Goal: Register for event/course

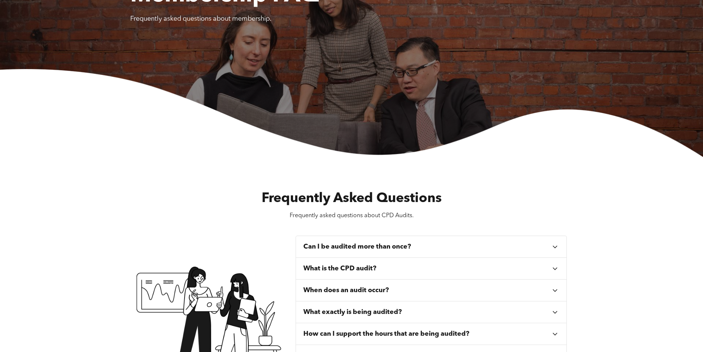
scroll to position [148, 0]
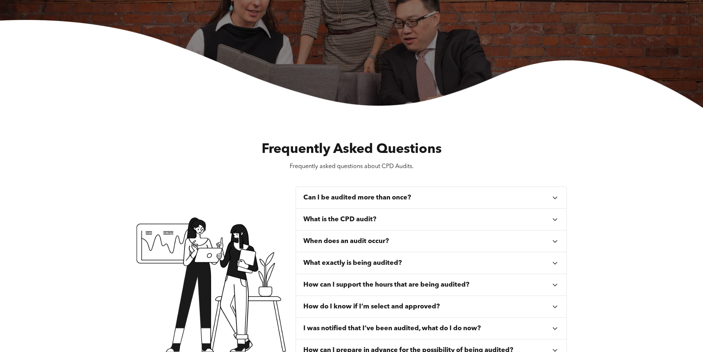
click at [359, 198] on h3 "Can I be audited more than once?" at bounding box center [357, 197] width 108 height 8
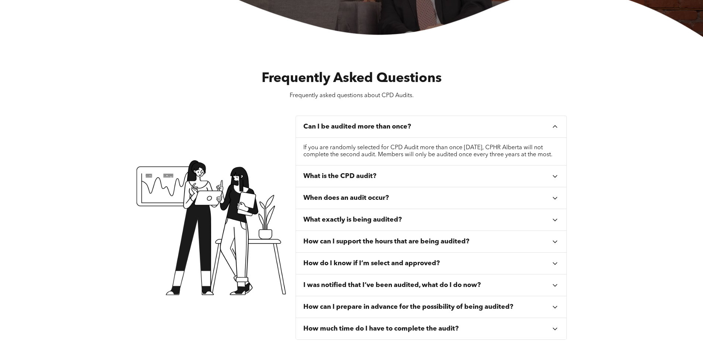
scroll to position [221, 0]
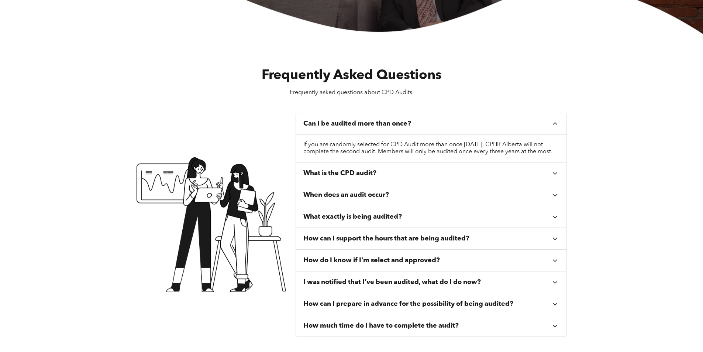
click at [397, 177] on div "What is the CPD audit?" at bounding box center [427, 173] width 248 height 8
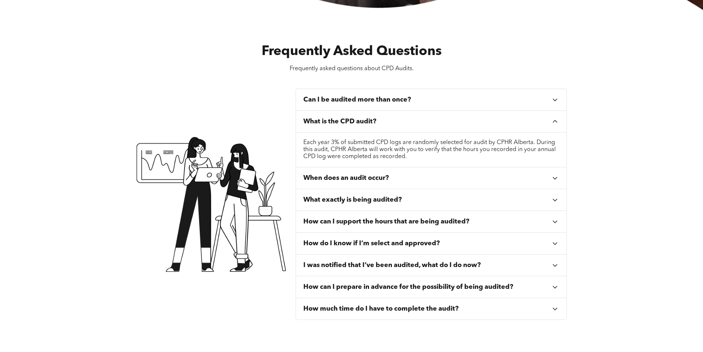
scroll to position [258, 0]
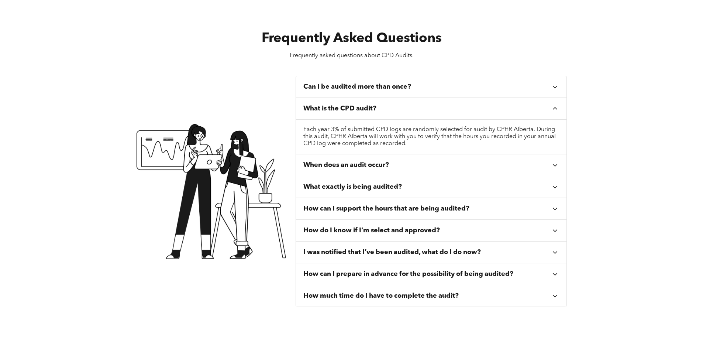
click at [413, 165] on div "When does an audit occur?" at bounding box center [427, 165] width 248 height 8
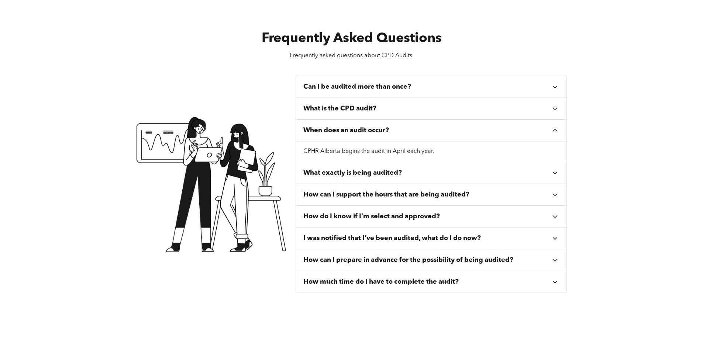
click at [412, 172] on div "What exactly is being audited?" at bounding box center [427, 173] width 248 height 8
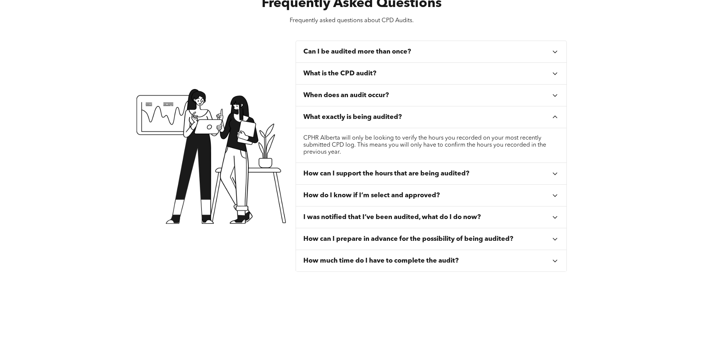
scroll to position [295, 0]
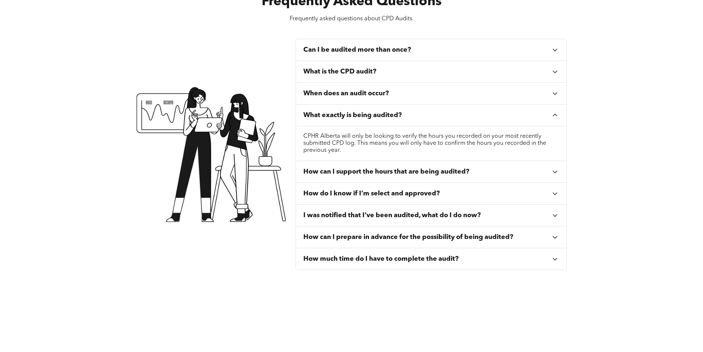
click at [398, 175] on h3 "How can I support the hours that are being audited?" at bounding box center [386, 172] width 166 height 8
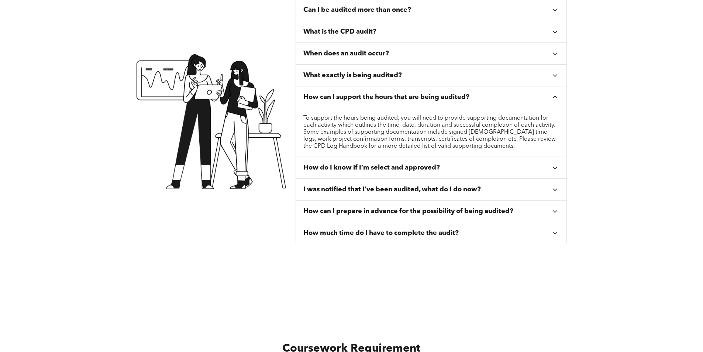
scroll to position [369, 0]
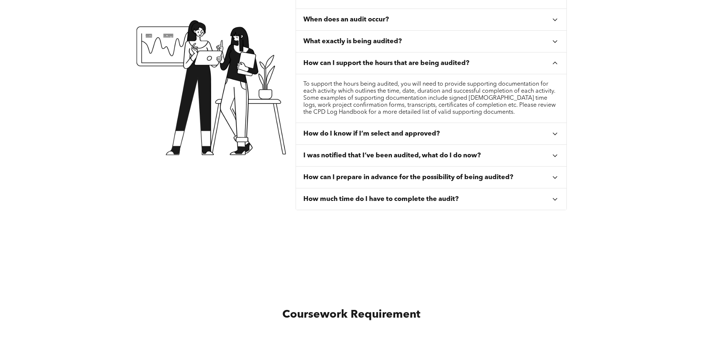
click at [376, 139] on div "How do I know if I’m select and approved?" at bounding box center [431, 134] width 271 height 22
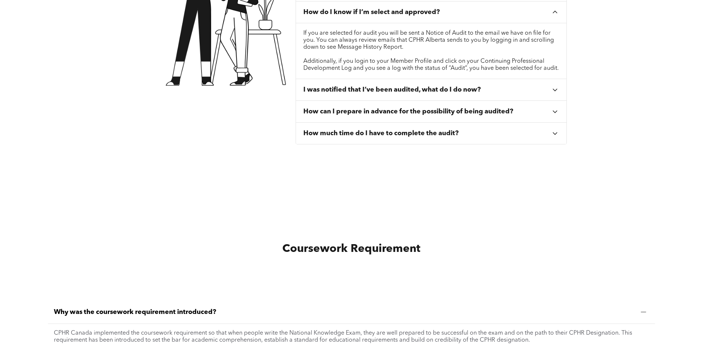
scroll to position [443, 0]
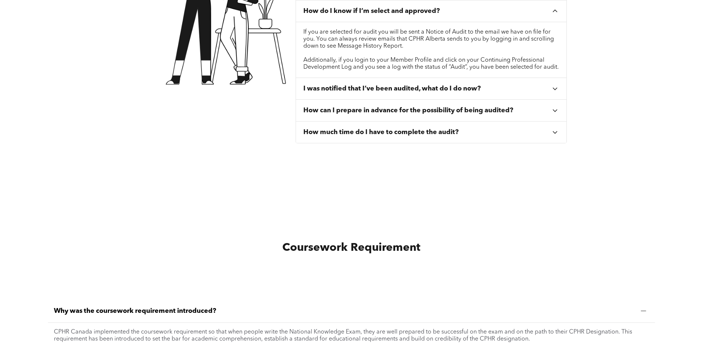
click at [383, 100] on div "I was notified that I’ve been audited, what do I do now?" at bounding box center [431, 89] width 271 height 22
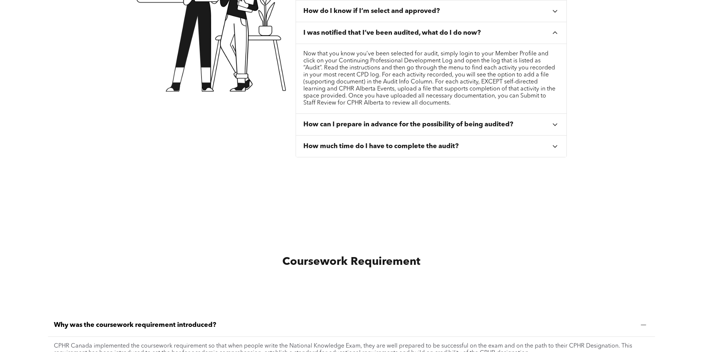
click at [363, 126] on h3 "How can I prepare in advance for the possibility of being audited?" at bounding box center [408, 124] width 210 height 8
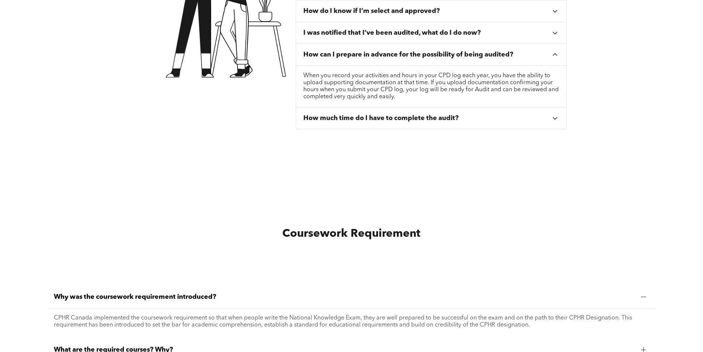
click at [346, 120] on h3 "How much time do I have to complete the audit?" at bounding box center [380, 118] width 155 height 8
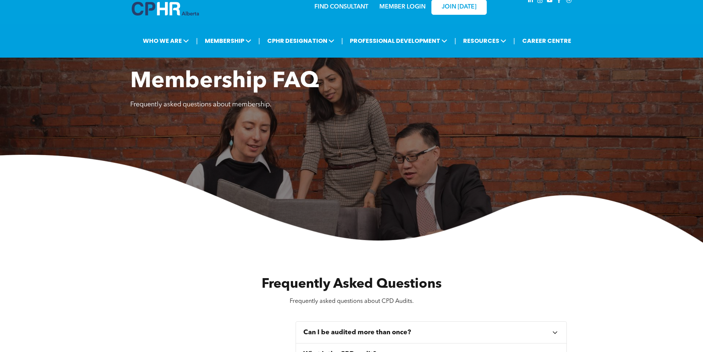
scroll to position [0, 0]
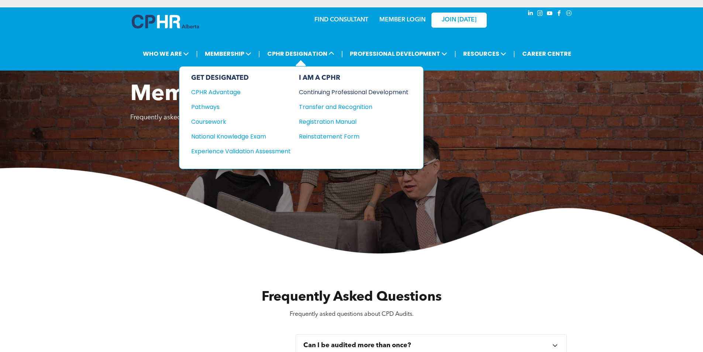
click at [324, 92] on div "Continuing Professional Development" at bounding box center [348, 91] width 99 height 9
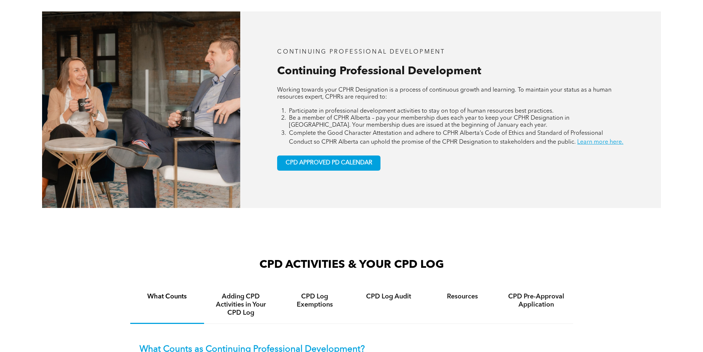
scroll to position [369, 0]
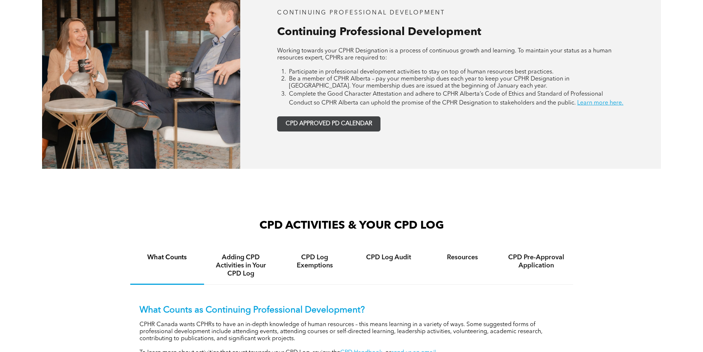
click at [317, 127] on span "CPD APPROVED PD CALENDAR" at bounding box center [329, 123] width 87 height 7
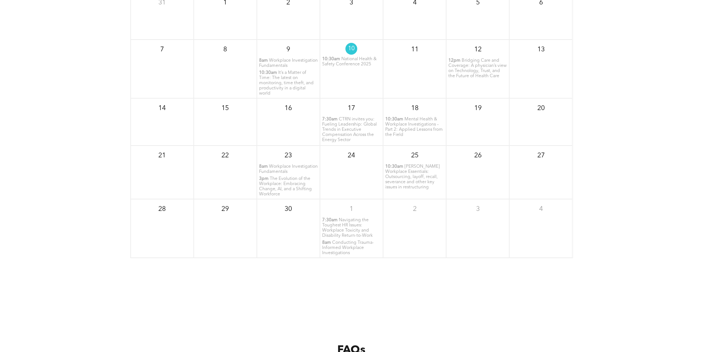
scroll to position [1007, 0]
click at [413, 122] on span "Mental Health & Workplace Investigations – Part 2: Applied Lessons from the Fie…" at bounding box center [414, 124] width 58 height 20
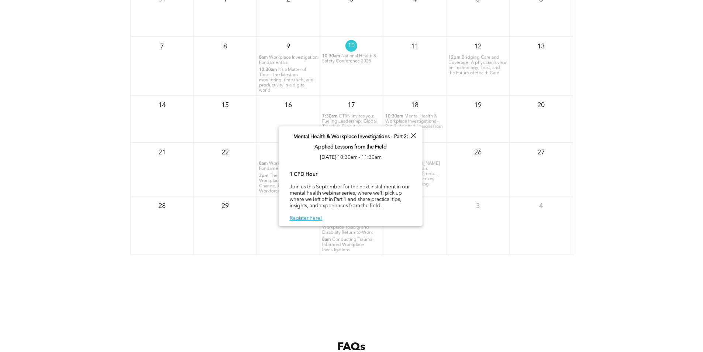
click at [410, 136] on div at bounding box center [413, 136] width 10 height 10
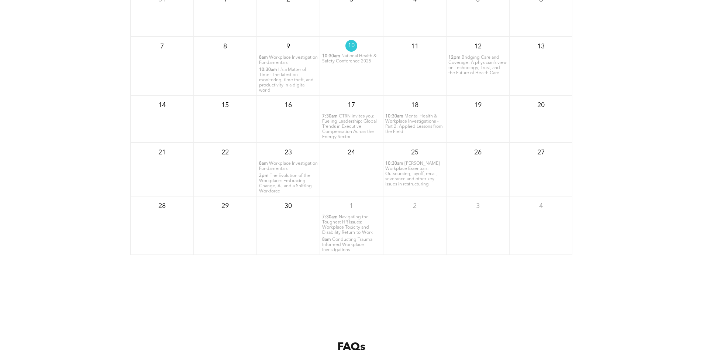
click at [279, 65] on span "Workplace Investigation Fundamentals" at bounding box center [288, 60] width 59 height 10
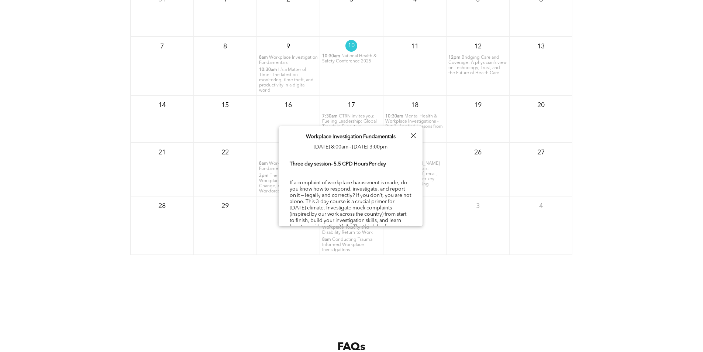
click at [411, 132] on div at bounding box center [413, 136] width 10 height 10
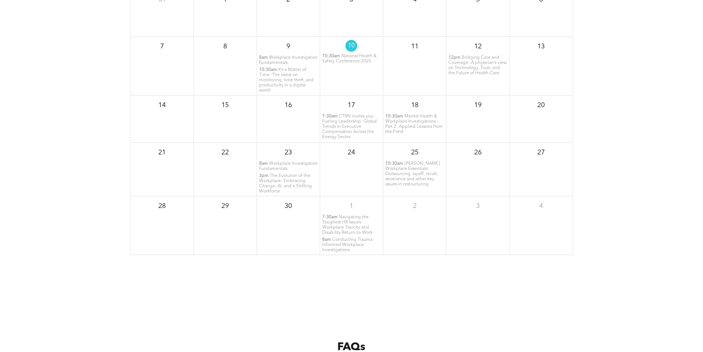
click at [410, 124] on span "Mental Health & Workplace Investigations – Part 2: Applied Lessons from the Fie…" at bounding box center [414, 124] width 58 height 20
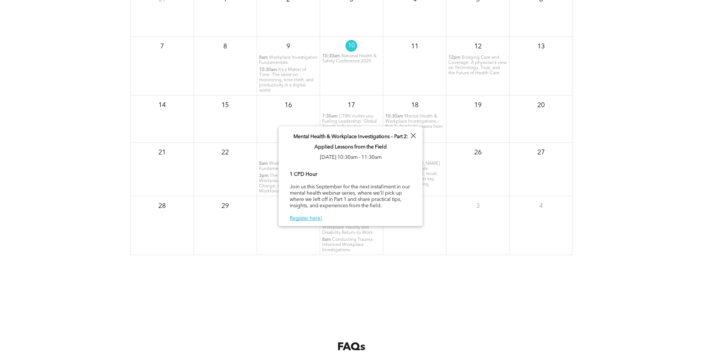
click at [414, 131] on div at bounding box center [413, 136] width 10 height 10
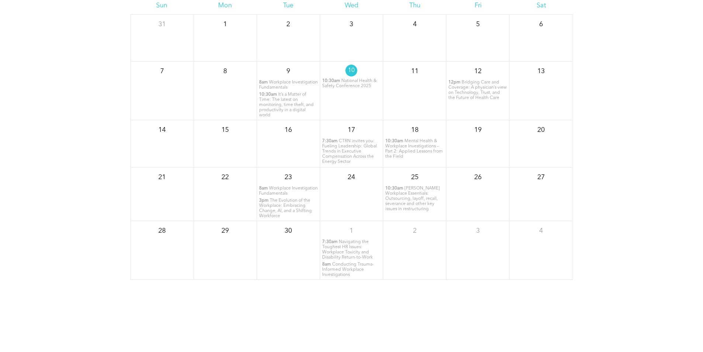
scroll to position [971, 0]
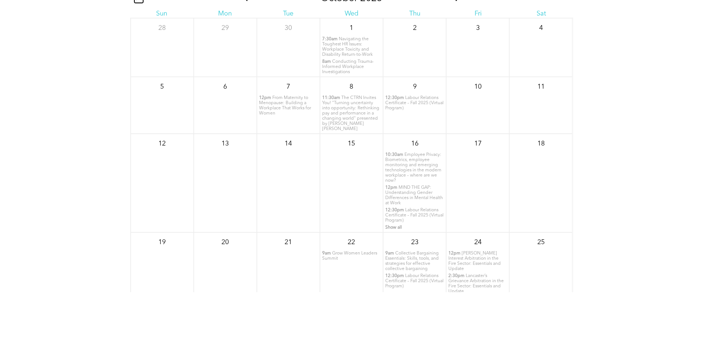
click at [344, 52] on span "Navigating the Toughest HR Issues: Workplace Toxicity and Disability Return-to-…" at bounding box center [347, 47] width 51 height 20
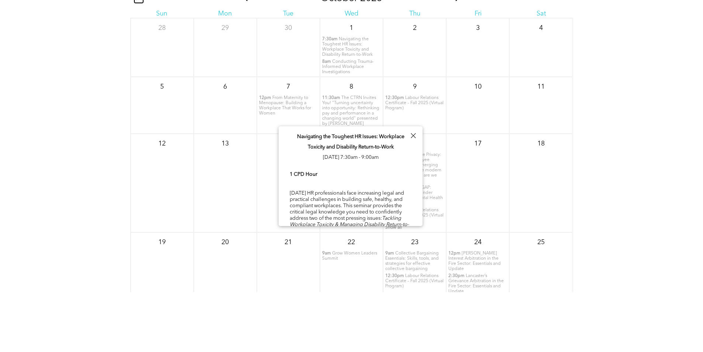
scroll to position [26, 0]
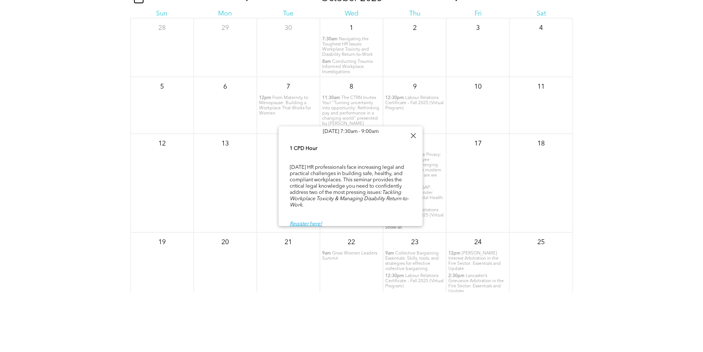
click at [413, 140] on div at bounding box center [413, 136] width 10 height 10
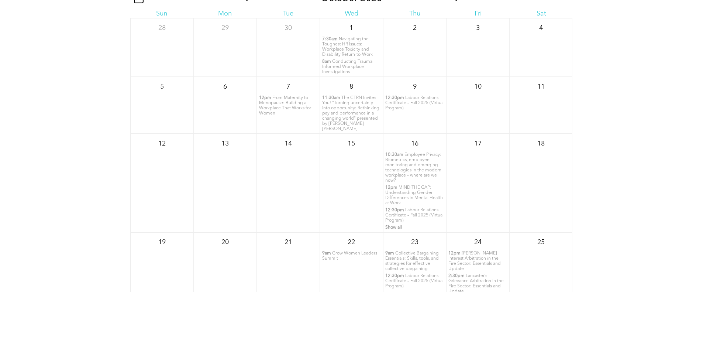
click at [336, 74] on span "Conducting Trauma-Informed Workplace Investigations" at bounding box center [348, 66] width 52 height 15
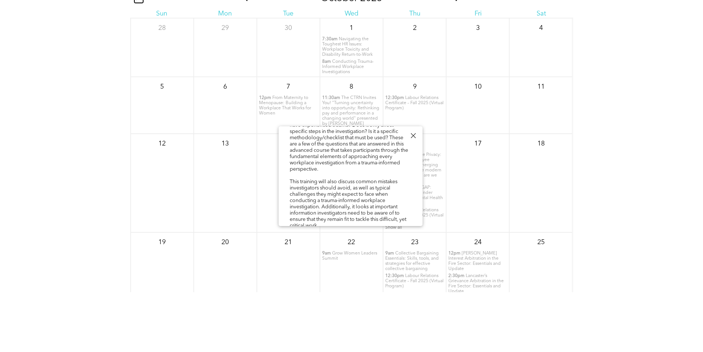
scroll to position [132, 0]
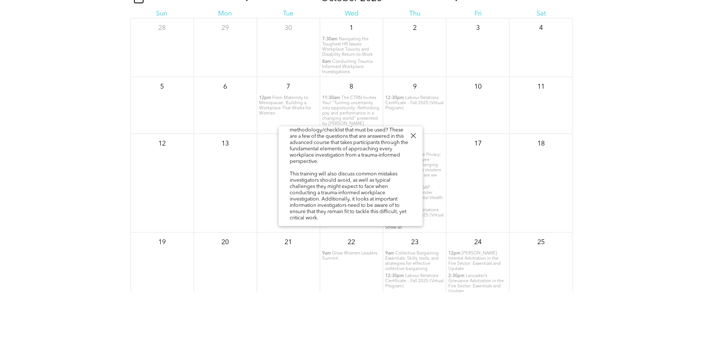
click at [413, 134] on div at bounding box center [413, 136] width 10 height 10
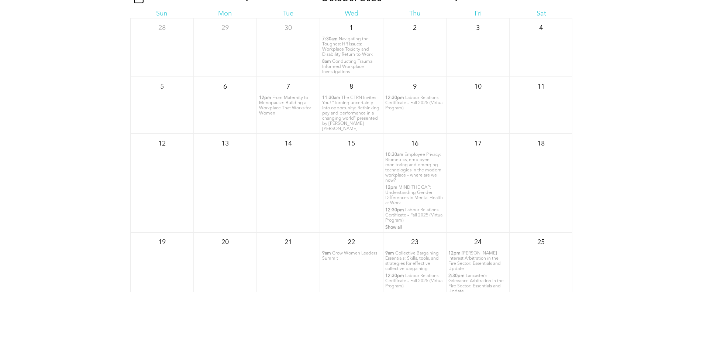
click at [350, 116] on span "The CTRN Invites You! "Turning uncertainty into opportunity: Rethinking pay and…" at bounding box center [350, 113] width 57 height 35
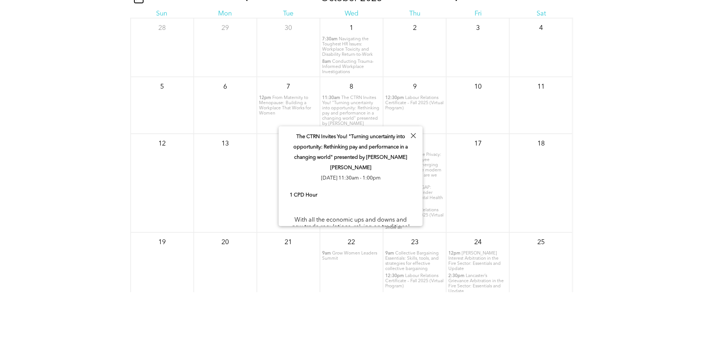
click at [412, 136] on div at bounding box center [413, 136] width 10 height 10
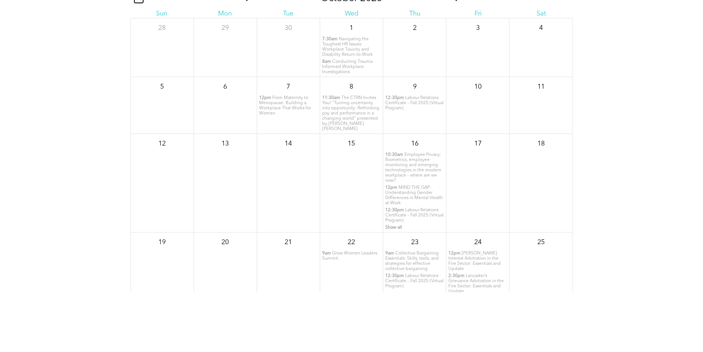
click at [401, 110] on span "Labour Relations Certificate – Fall 2025 (Virtual Program)" at bounding box center [414, 103] width 58 height 15
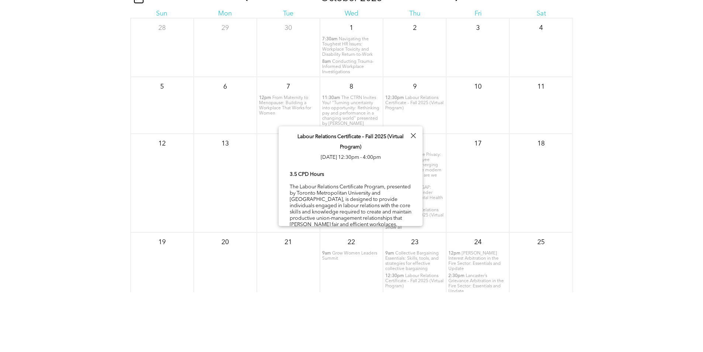
click at [412, 135] on div at bounding box center [413, 136] width 10 height 10
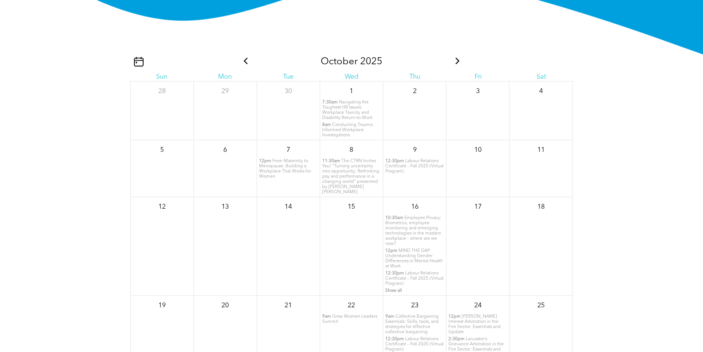
scroll to position [897, 0]
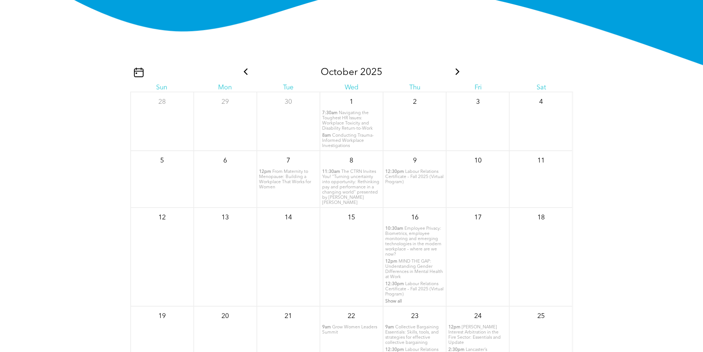
click at [457, 75] on icon at bounding box center [458, 71] width 10 height 7
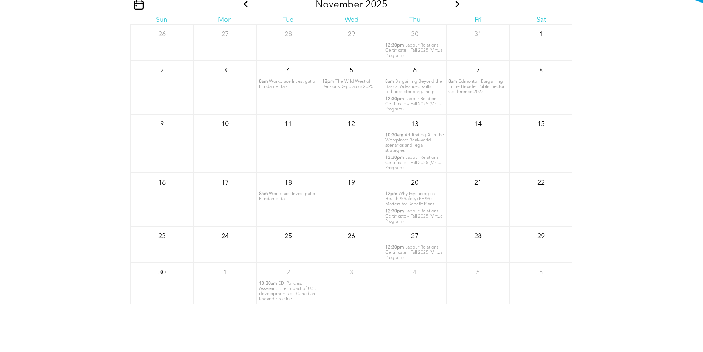
scroll to position [971, 0]
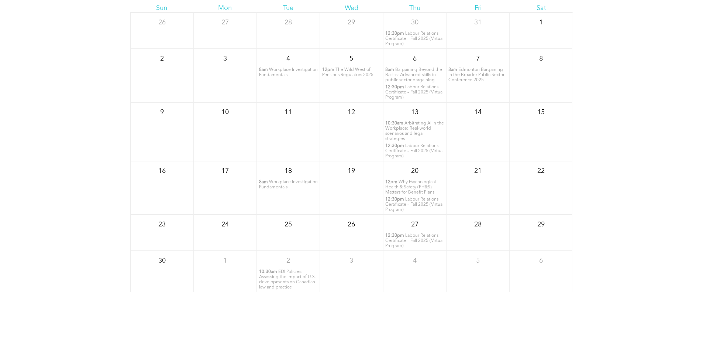
click at [399, 195] on span "Why Psychological Health & Safety (PH&S) Matters for Benefit Plans" at bounding box center [410, 187] width 51 height 15
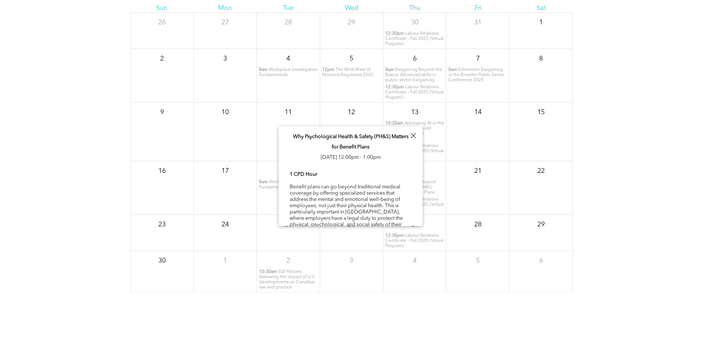
scroll to position [20, 0]
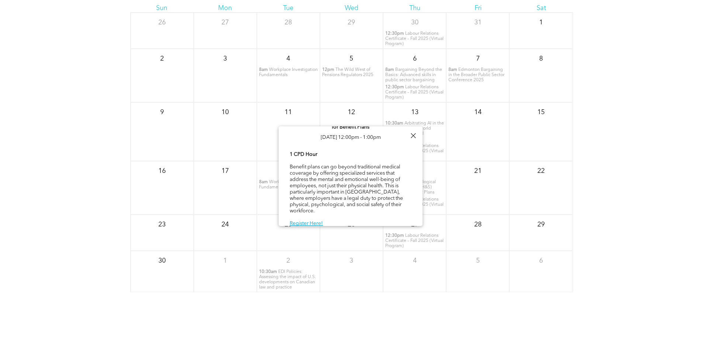
click at [414, 137] on div at bounding box center [413, 136] width 10 height 10
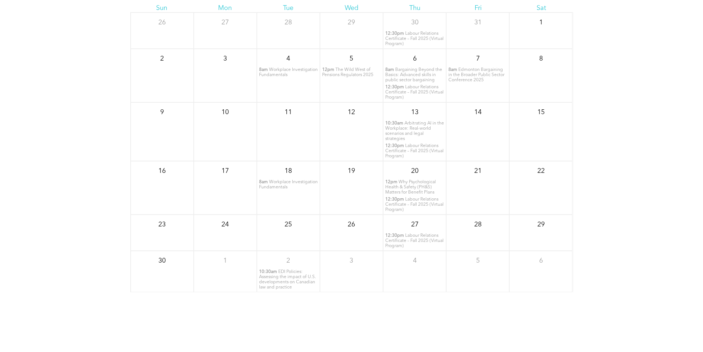
click at [285, 189] on span "Workplace Investigation Fundamentals" at bounding box center [288, 185] width 59 height 10
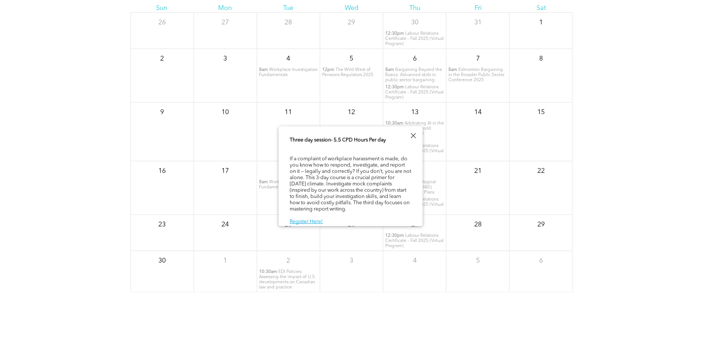
scroll to position [37, 0]
click at [411, 135] on div at bounding box center [413, 136] width 10 height 10
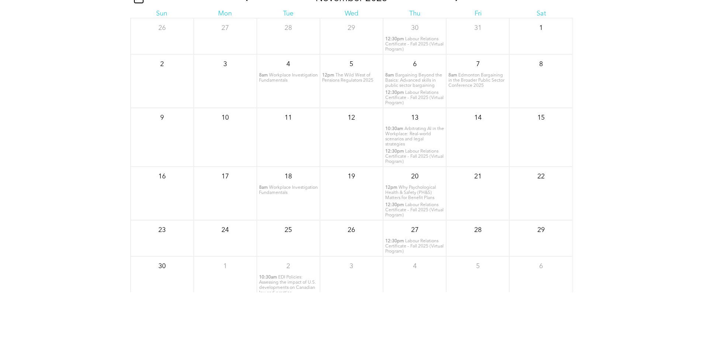
click at [286, 83] on span "Workplace Investigation Fundamentals" at bounding box center [288, 78] width 59 height 10
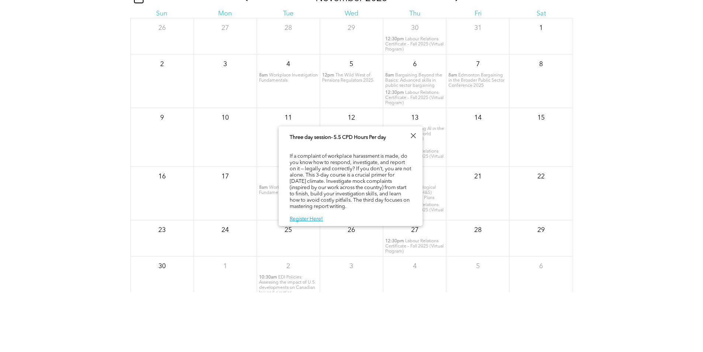
scroll to position [38, 0]
click at [305, 218] on link "Register Here!" at bounding box center [306, 218] width 33 height 5
click at [411, 134] on div at bounding box center [413, 136] width 10 height 10
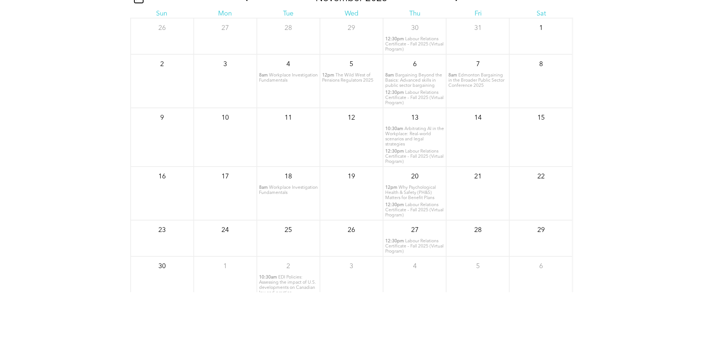
click at [411, 88] on span "Bargaining Beyond the Basics: Advanced skills in public sector bargaining" at bounding box center [413, 80] width 57 height 15
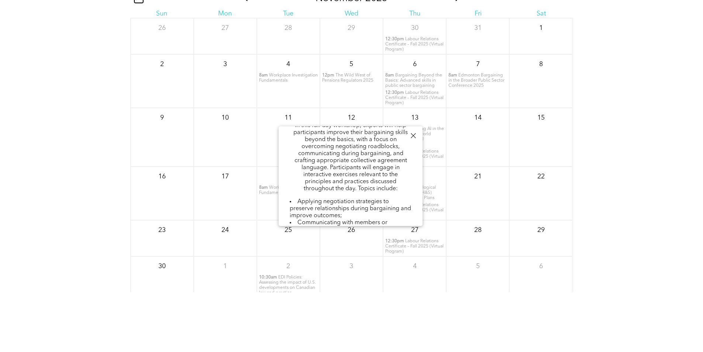
scroll to position [111, 0]
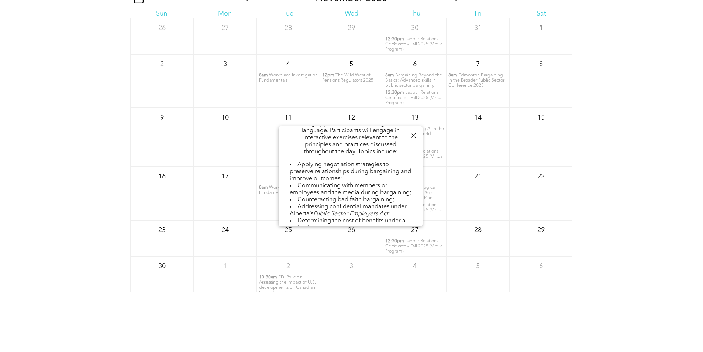
click at [411, 130] on div "Bargaining Beyond the Basics: Advanced skills in public sector bargaining Thu, …" at bounding box center [351, 148] width 144 height 265
click at [413, 133] on div at bounding box center [413, 136] width 10 height 10
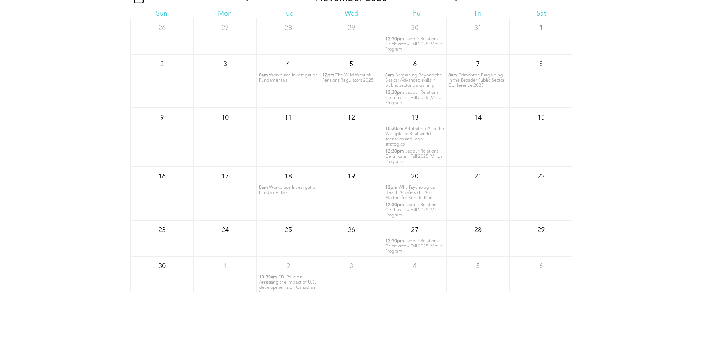
click at [410, 164] on span "Labour Relations Certificate – Fall 2025 (Virtual Program)" at bounding box center [414, 156] width 58 height 15
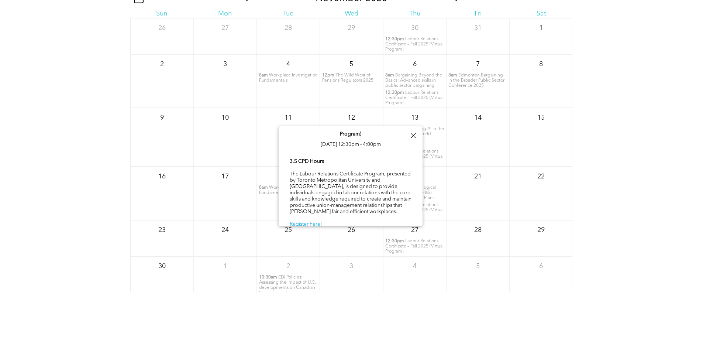
scroll to position [20, 0]
click at [411, 136] on div at bounding box center [413, 136] width 10 height 10
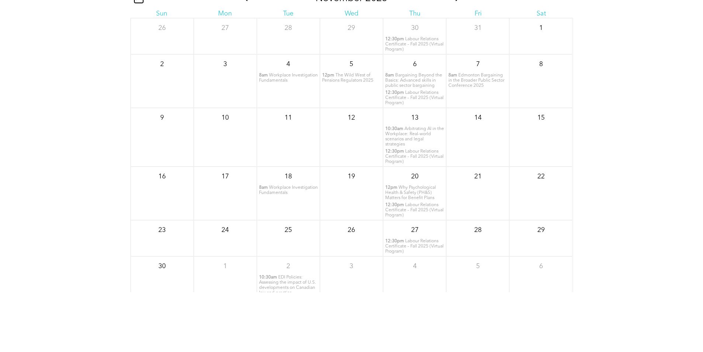
click at [407, 200] on span "Why Psychological Health & Safety (PH&S) Matters for Benefit Plans" at bounding box center [410, 192] width 51 height 15
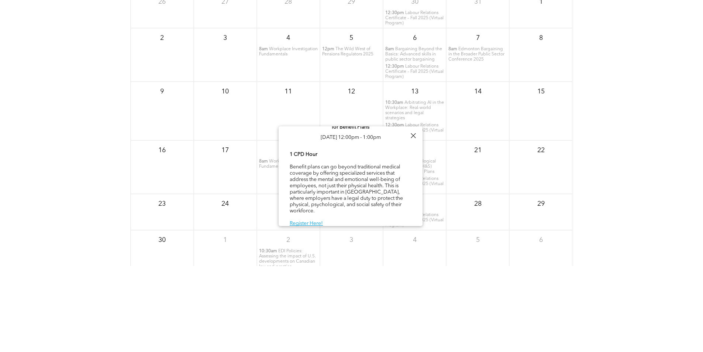
scroll to position [1007, 0]
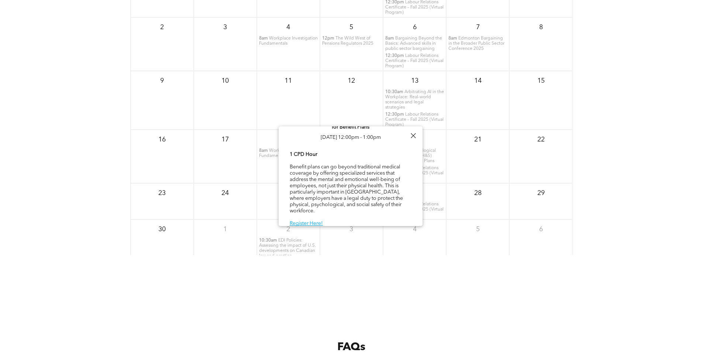
click at [418, 131] on div "Why Psychological Health & Safety (PH&S) Matters for Benefit Plans Thu, Novembe…" at bounding box center [351, 168] width 144 height 124
click at [413, 134] on div at bounding box center [413, 136] width 10 height 10
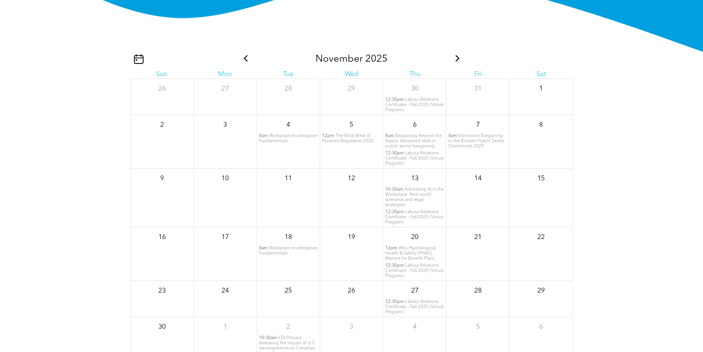
scroll to position [897, 0]
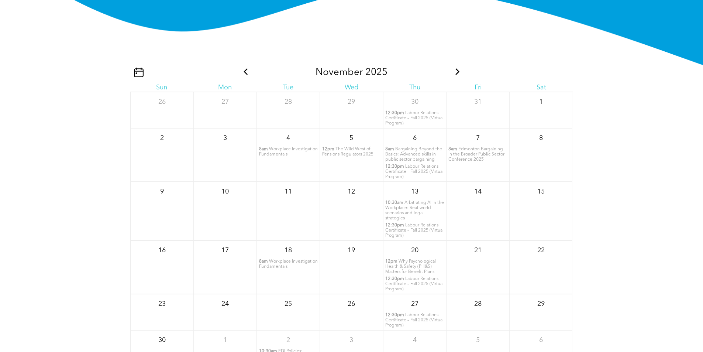
click at [242, 75] on icon at bounding box center [246, 71] width 10 height 7
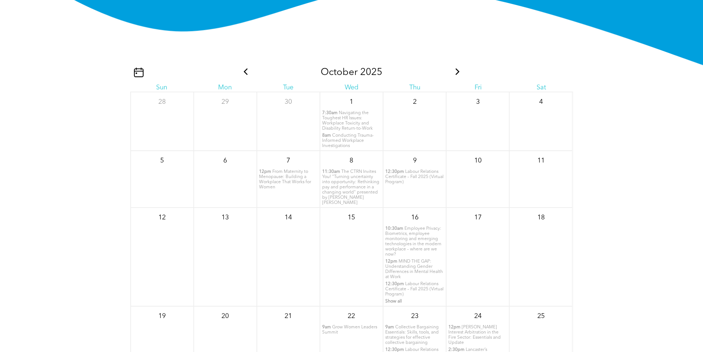
click at [460, 79] on div "October 2025" at bounding box center [351, 73] width 443 height 22
click at [453, 75] on icon at bounding box center [458, 71] width 10 height 7
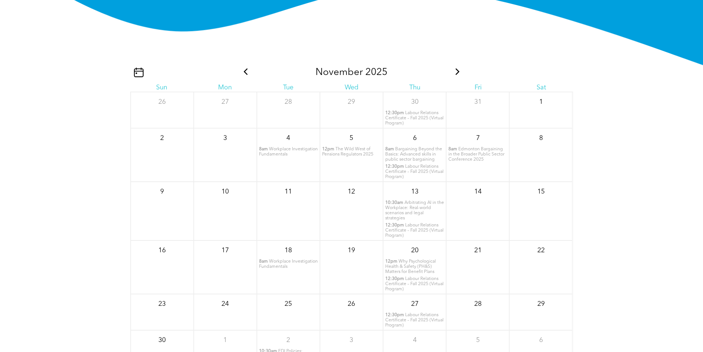
click at [456, 75] on icon at bounding box center [458, 71] width 4 height 7
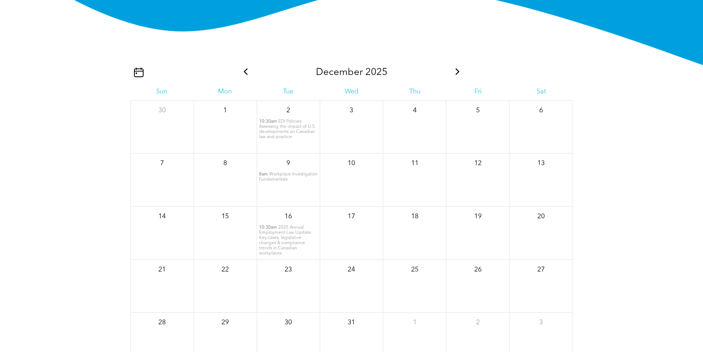
click at [286, 248] on span "2025 Annual Employment Law Update: Key cases, legislative changes & compliance …" at bounding box center [285, 240] width 53 height 30
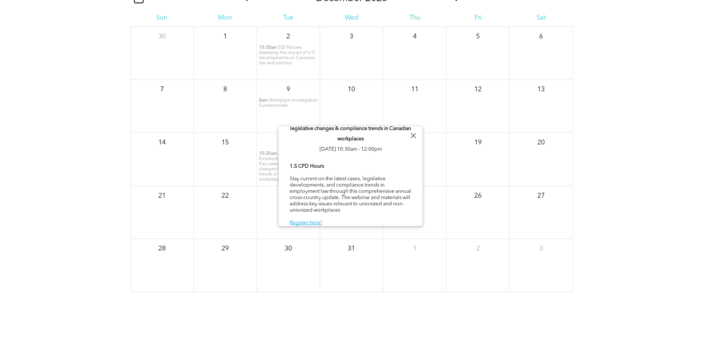
scroll to position [0, 0]
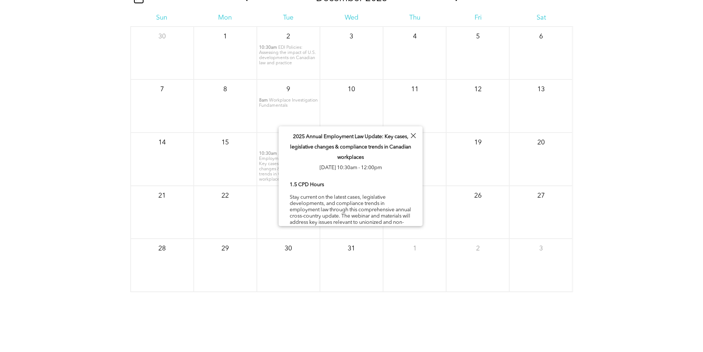
click at [413, 138] on div at bounding box center [413, 136] width 10 height 10
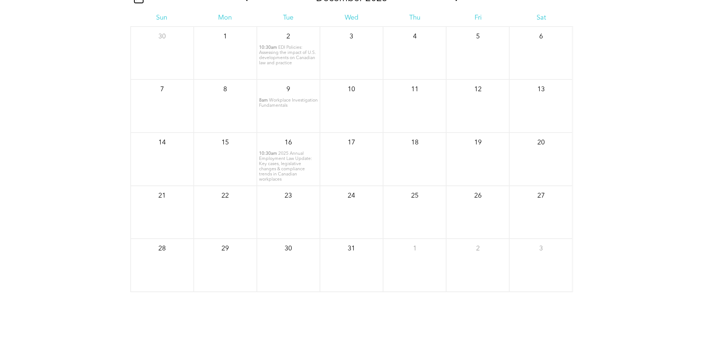
click at [281, 108] on span "Workplace Investigation Fundamentals" at bounding box center [288, 103] width 59 height 10
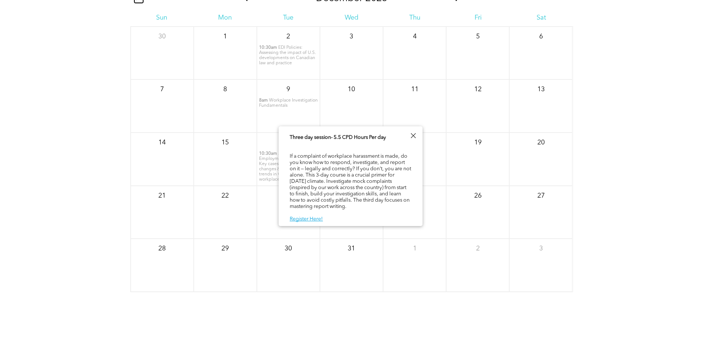
scroll to position [1007, 0]
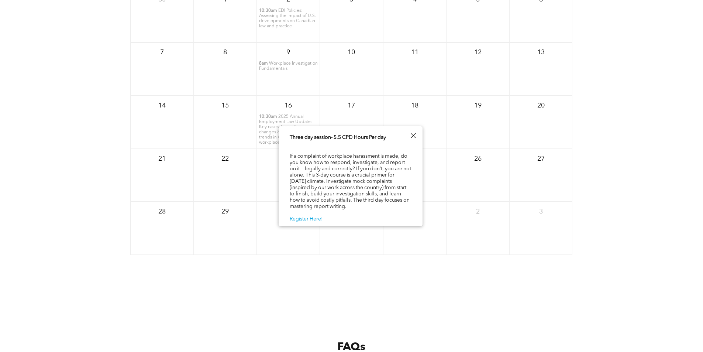
click at [413, 135] on div at bounding box center [413, 136] width 10 height 10
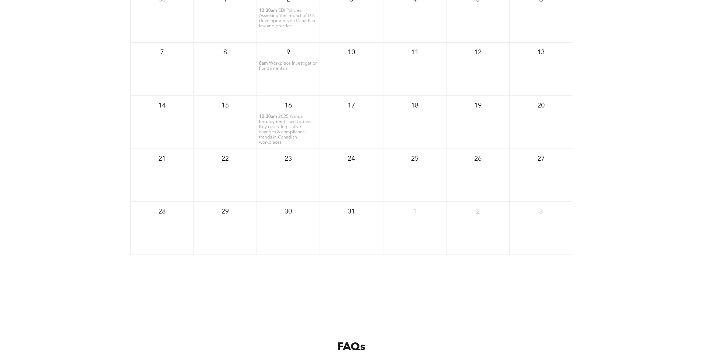
click at [296, 27] on span "EDI Policies: Assessing the impact of U.S. developments on Canadian law and pra…" at bounding box center [287, 18] width 57 height 20
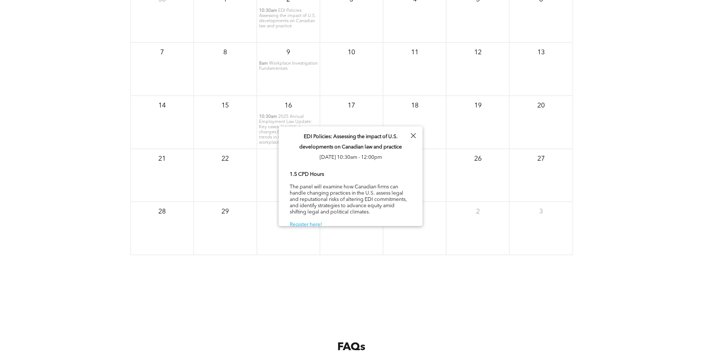
scroll to position [2, 0]
click at [418, 133] on div "EDI Policies: Assessing the impact of U.S. developments on Canadian law and pra…" at bounding box center [351, 176] width 144 height 105
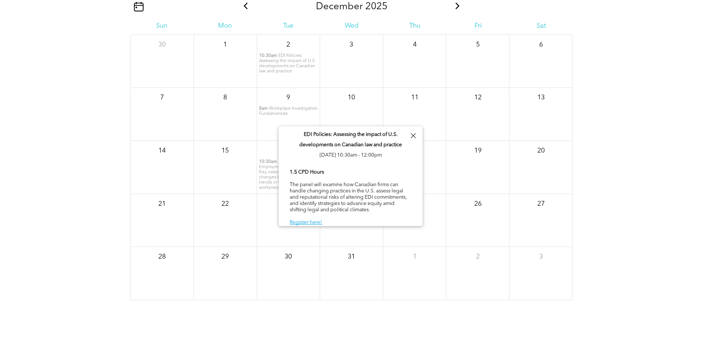
scroll to position [897, 0]
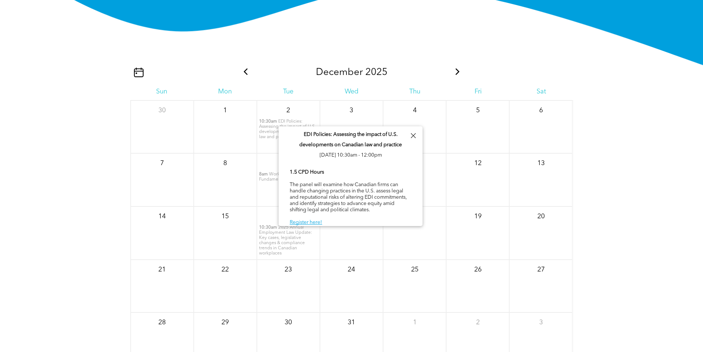
click at [455, 75] on icon at bounding box center [458, 71] width 10 height 7
click at [413, 133] on div at bounding box center [413, 136] width 10 height 10
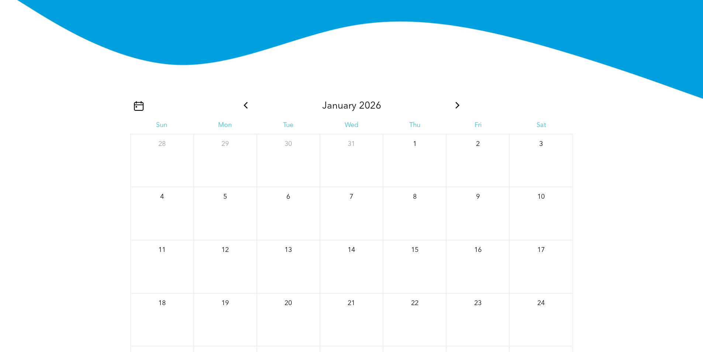
scroll to position [860, 0]
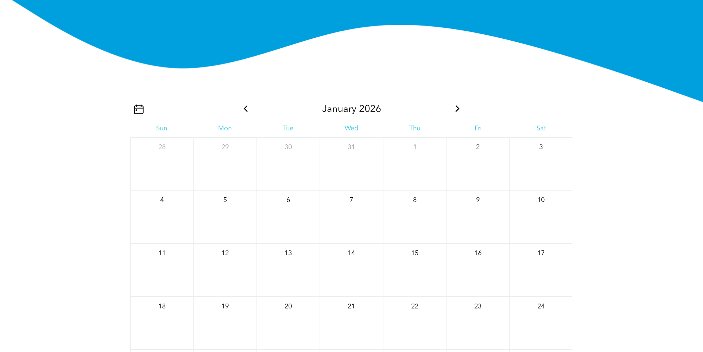
click at [455, 112] on icon at bounding box center [458, 108] width 10 height 7
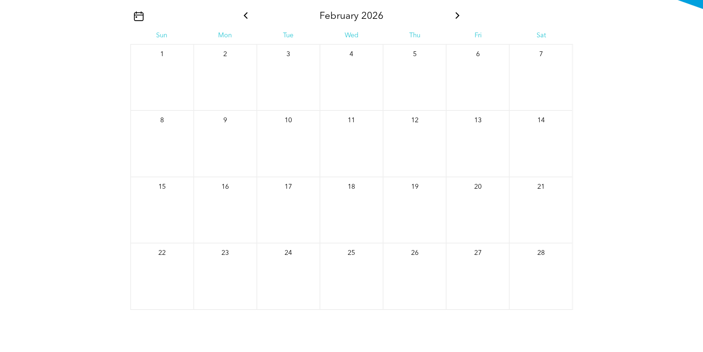
scroll to position [897, 0]
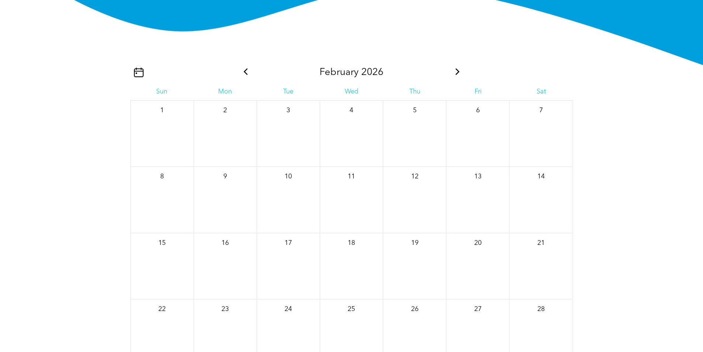
click at [246, 75] on icon at bounding box center [246, 71] width 10 height 7
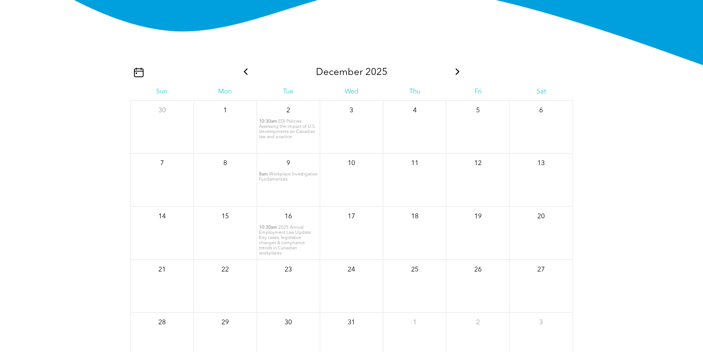
click at [246, 75] on icon at bounding box center [246, 71] width 10 height 7
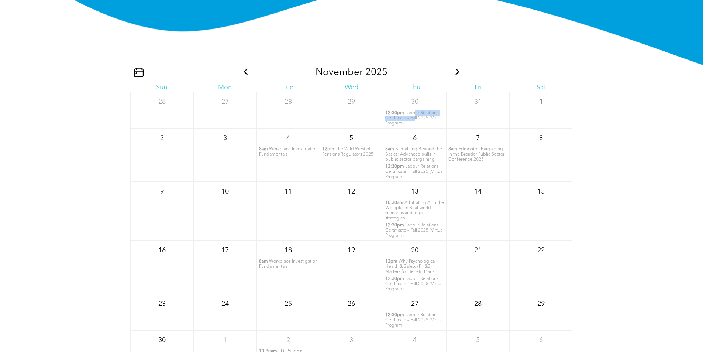
click at [411, 123] on span "Labour Relations Certificate – Fall 2025 (Virtual Program)" at bounding box center [414, 118] width 58 height 15
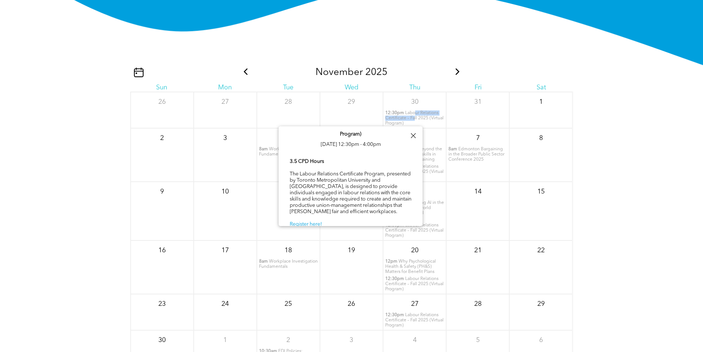
scroll to position [20, 0]
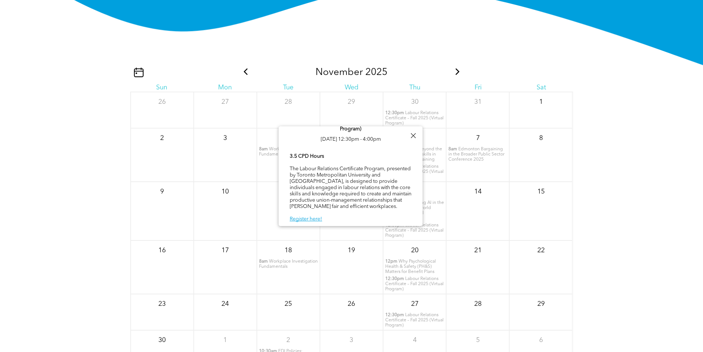
click at [414, 133] on div at bounding box center [413, 136] width 10 height 10
